Goal: Information Seeking & Learning: Learn about a topic

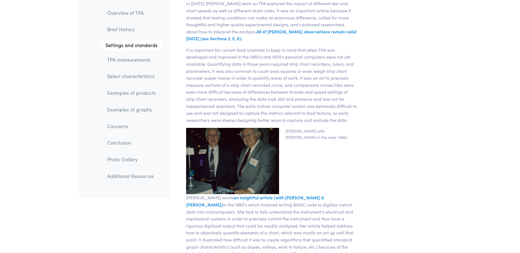
scroll to position [1452, 0]
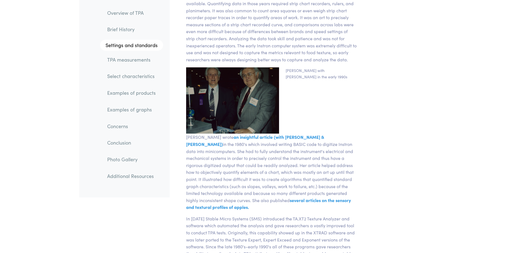
click at [139, 61] on link "TPA measurements" at bounding box center [133, 59] width 60 height 13
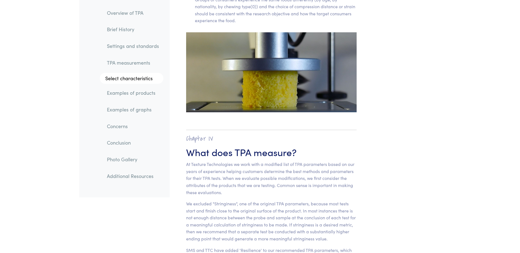
scroll to position [3435, 0]
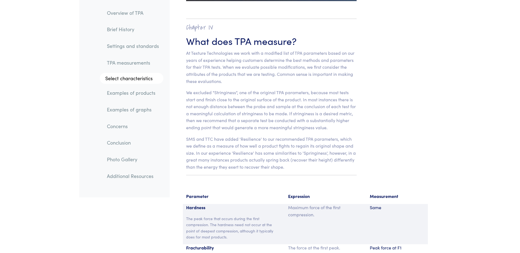
click at [132, 94] on link "Examples of products" at bounding box center [132, 93] width 61 height 13
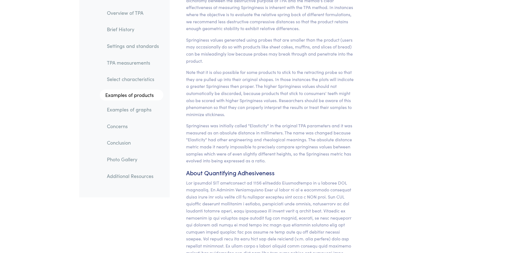
scroll to position [5405, 0]
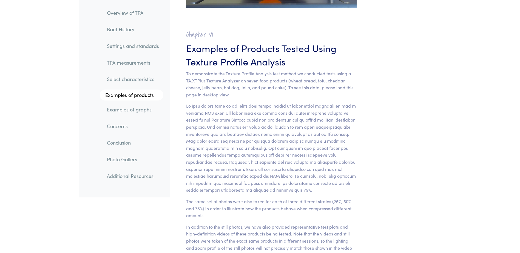
click at [129, 101] on li "Examples of graphs" at bounding box center [128, 107] width 69 height 17
click at [129, 108] on link "Examples of graphs" at bounding box center [132, 109] width 61 height 13
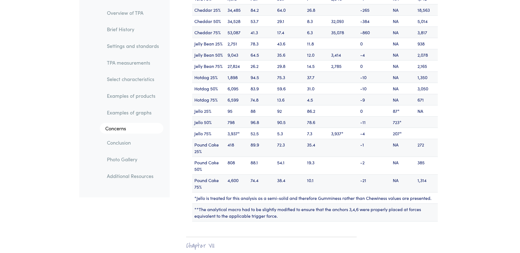
scroll to position [6665, 0]
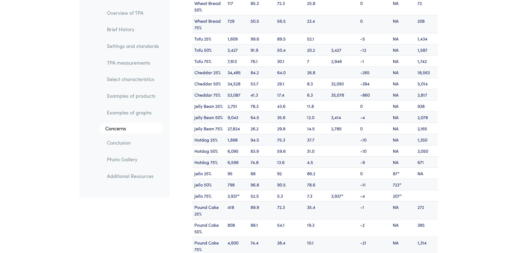
click at [118, 139] on link "Conclusion" at bounding box center [132, 143] width 61 height 13
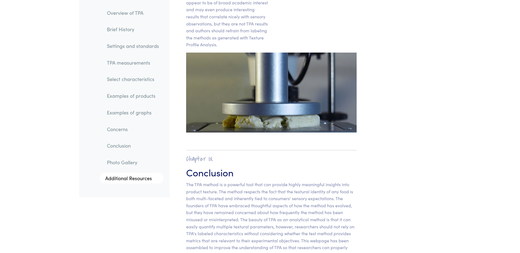
scroll to position [8760, 0]
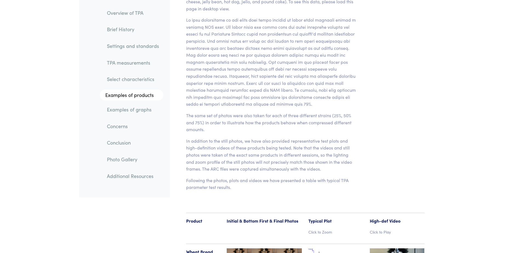
scroll to position [5405, 0]
